Goal: Find specific page/section: Find specific page/section

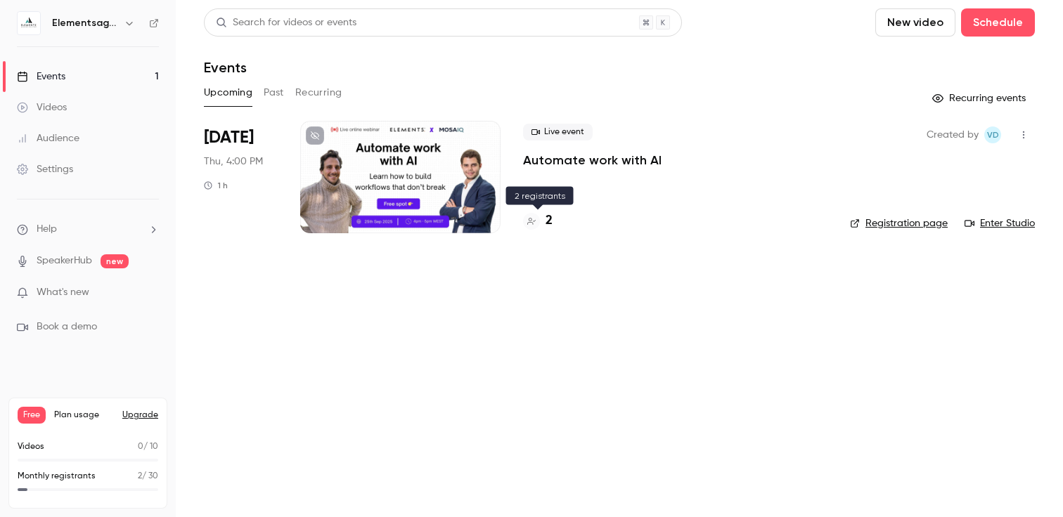
click at [548, 224] on h4 "2" at bounding box center [549, 221] width 7 height 19
